Goal: Find specific page/section: Find specific page/section

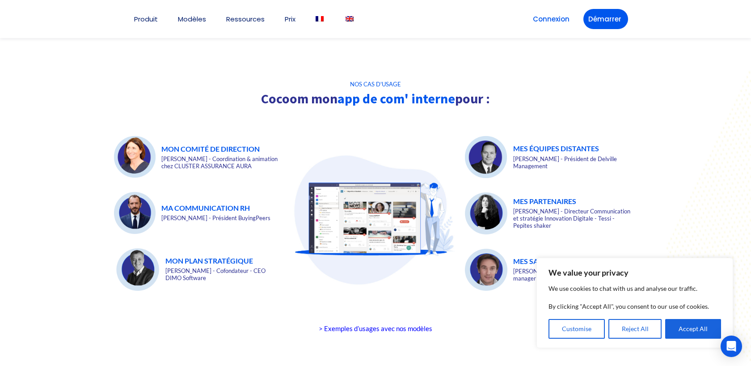
scroll to position [2045, 0]
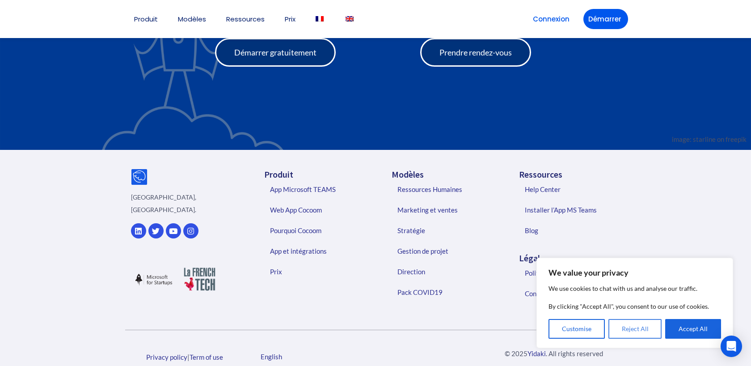
click at [646, 333] on button "Reject All" at bounding box center [636, 329] width 54 height 20
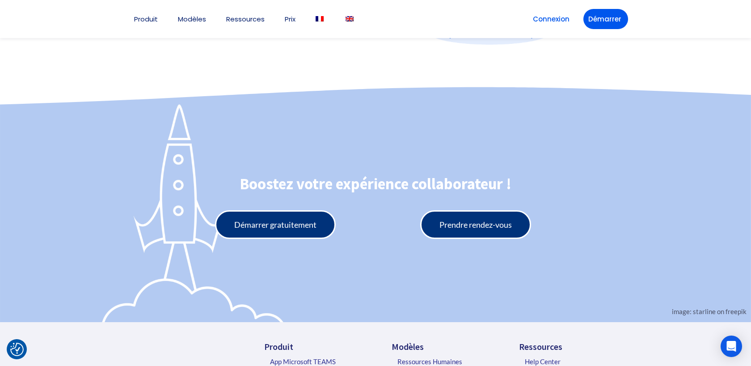
scroll to position [1979, 0]
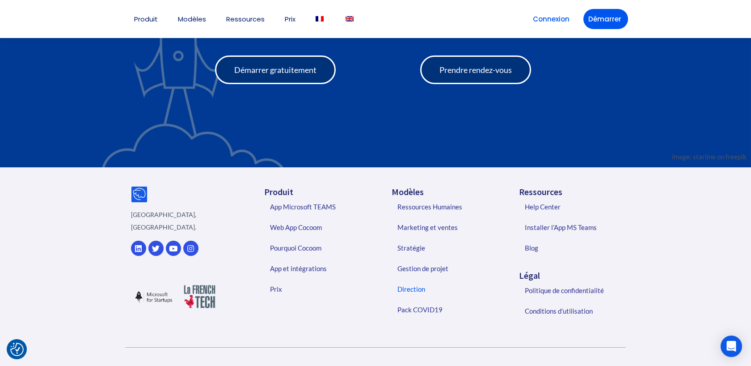
click at [427, 279] on link "Direction" at bounding box center [446, 289] width 115 height 21
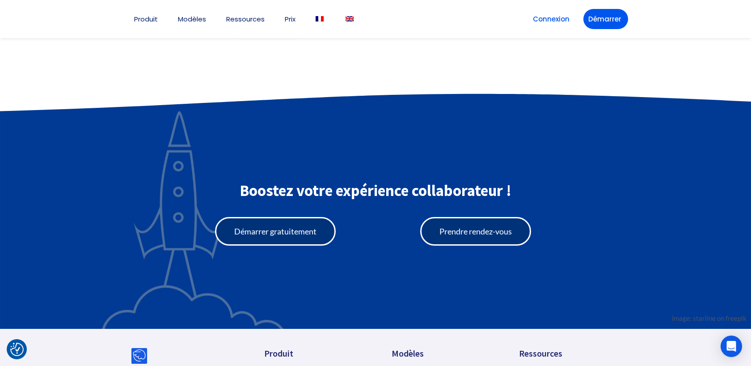
scroll to position [1177, 0]
